Goal: Check status

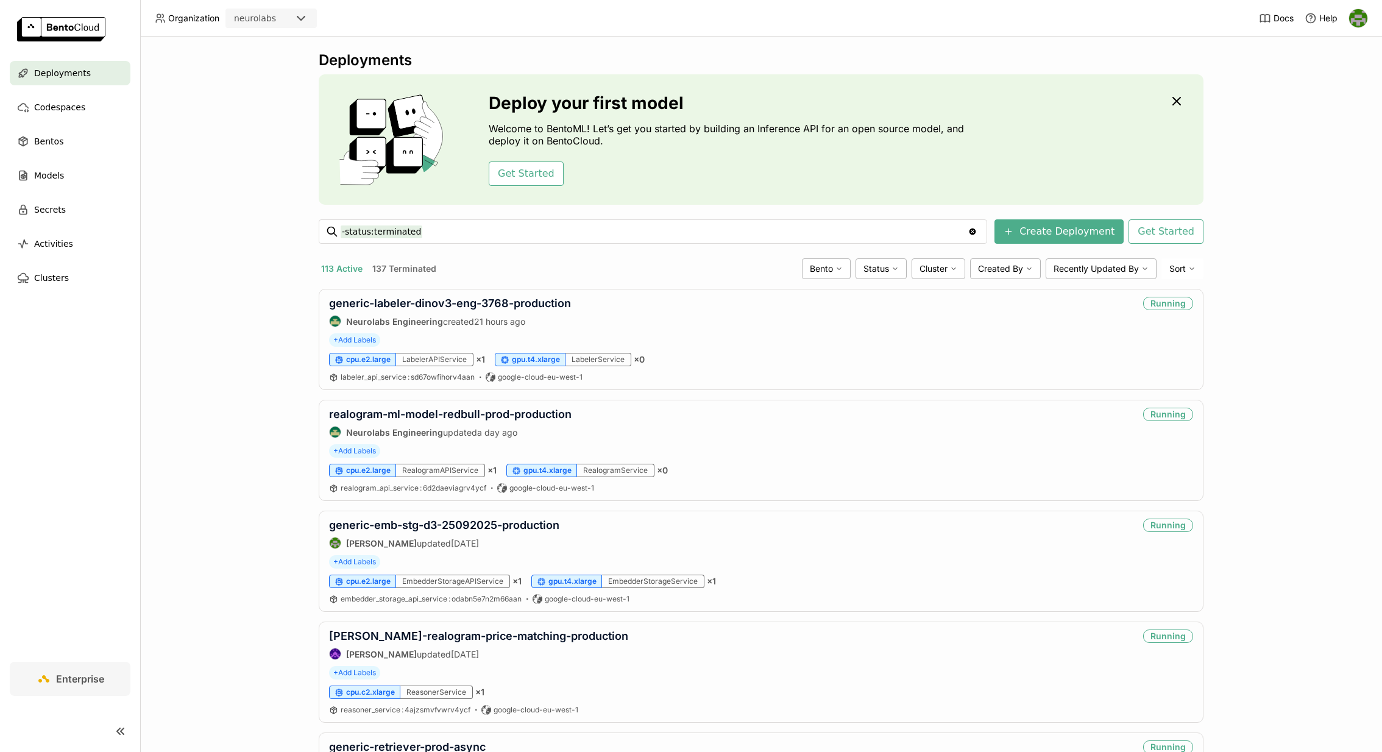
click at [180, 305] on div "Deployments Deploy your first model Welcome to BentoML! Let’s get you started b…" at bounding box center [761, 394] width 1242 height 715
click at [480, 238] on input "-status:terminated" at bounding box center [654, 232] width 627 height 20
paste input "gdino-secondary-display-prod-production"
type input "-status:terminated gdino-secondary-display-prod-production"
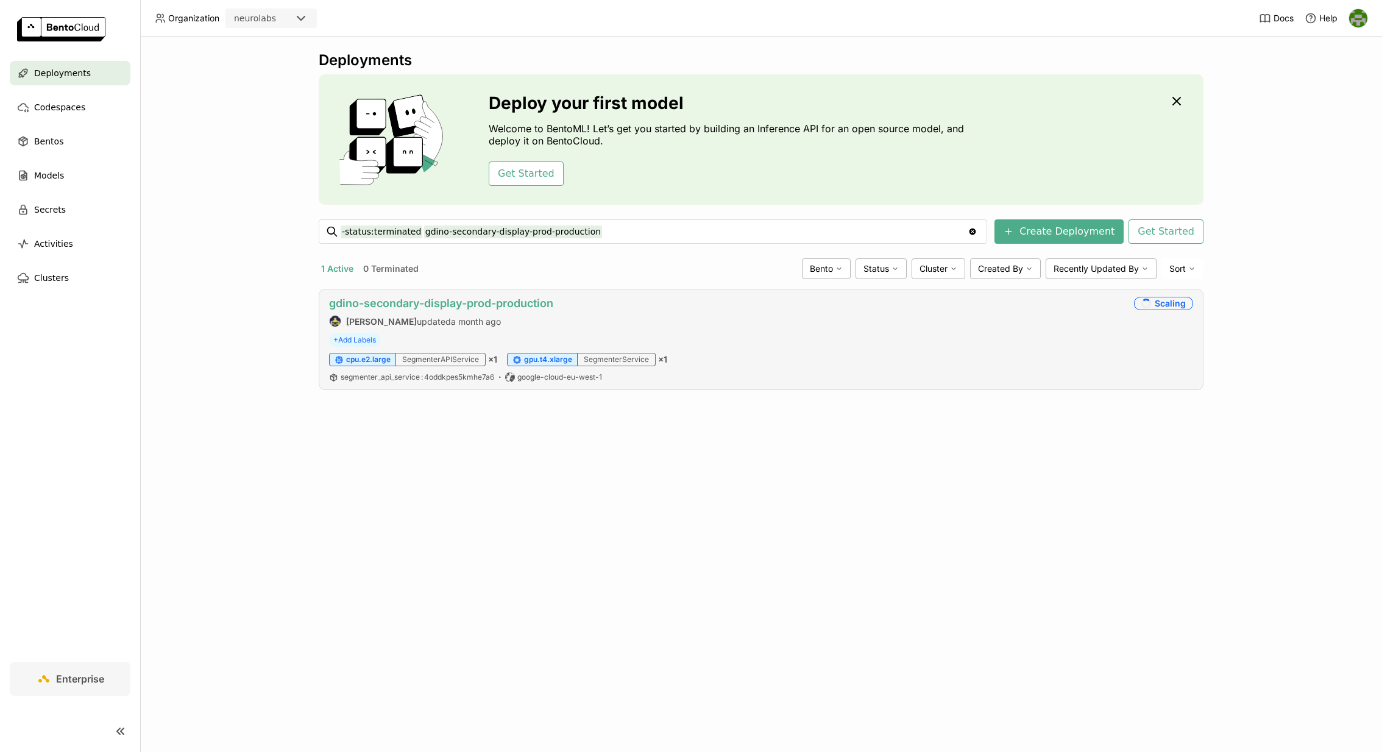
click at [523, 297] on link "gdino-secondary-display-prod-production" at bounding box center [441, 303] width 224 height 13
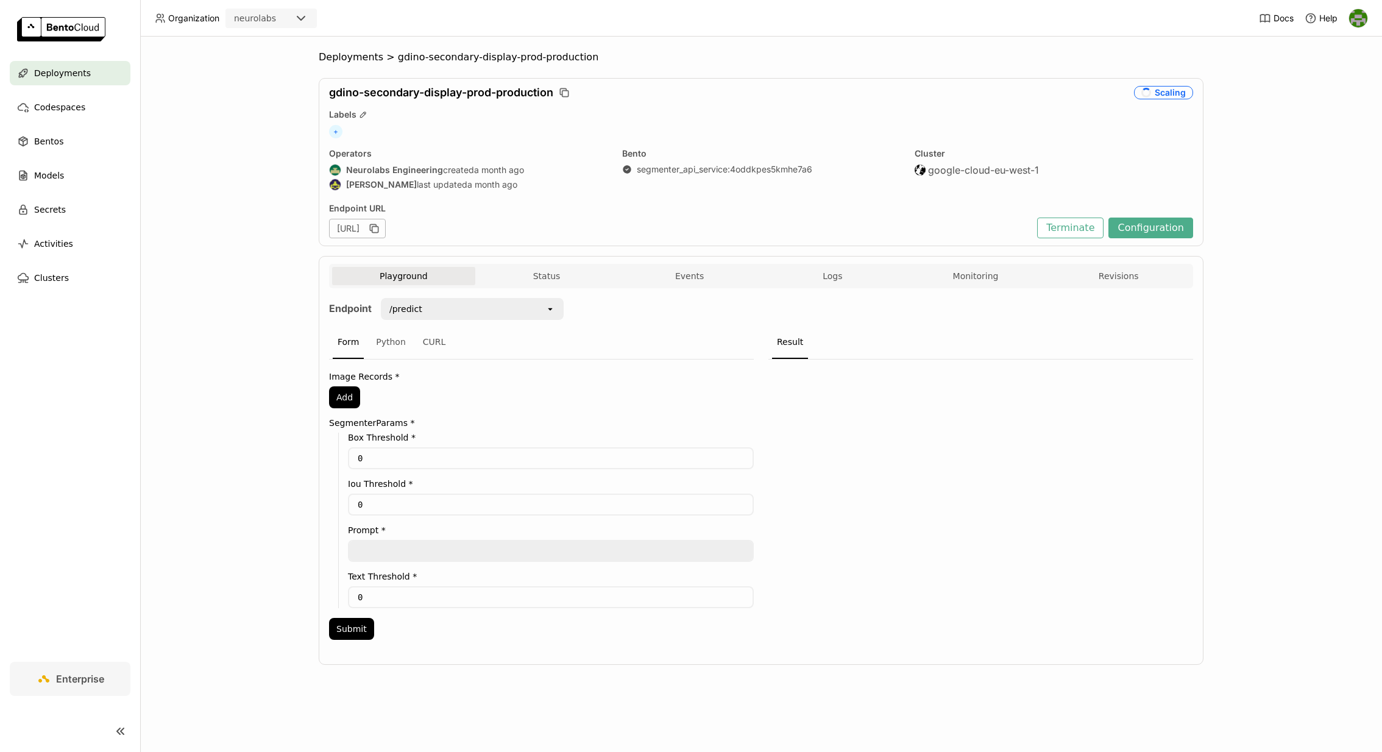
click at [552, 285] on div "Playground Status Events Logs Monitoring Revisions" at bounding box center [761, 277] width 858 height 21
click at [557, 273] on button "Status" at bounding box center [546, 276] width 143 height 18
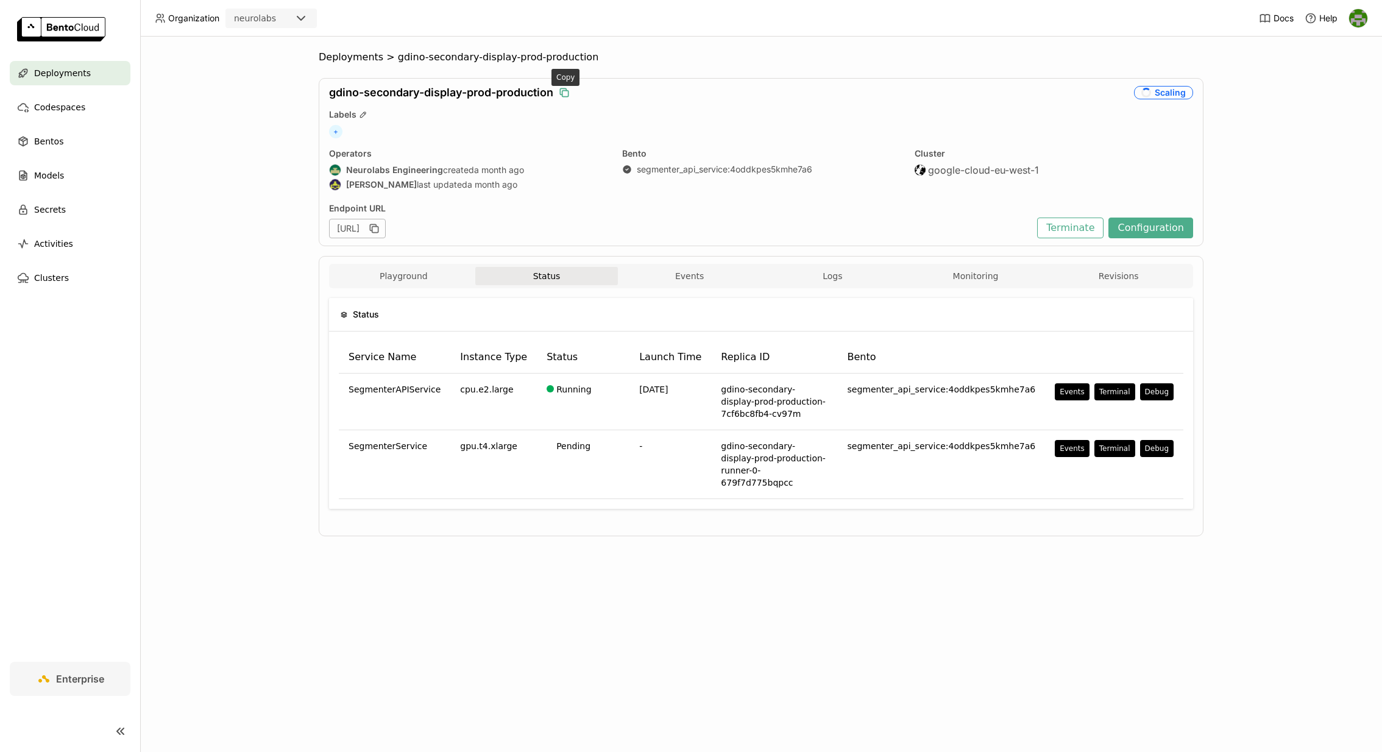
click at [563, 93] on icon "button" at bounding box center [564, 93] width 12 height 12
